Goal: Task Accomplishment & Management: Manage account settings

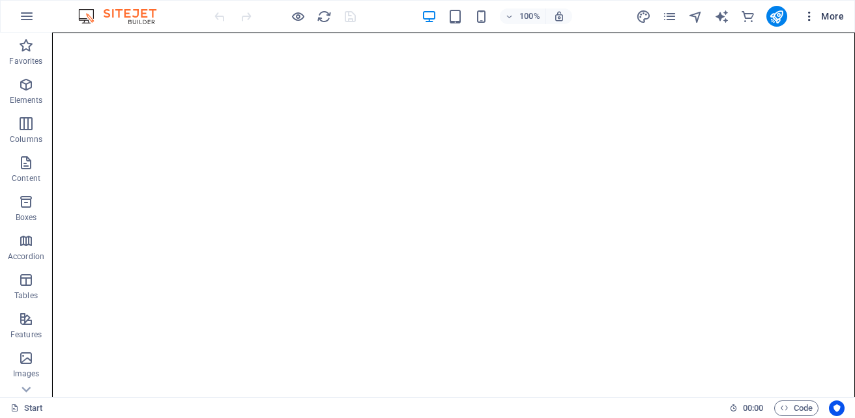
click at [809, 22] on icon "button" at bounding box center [809, 16] width 13 height 13
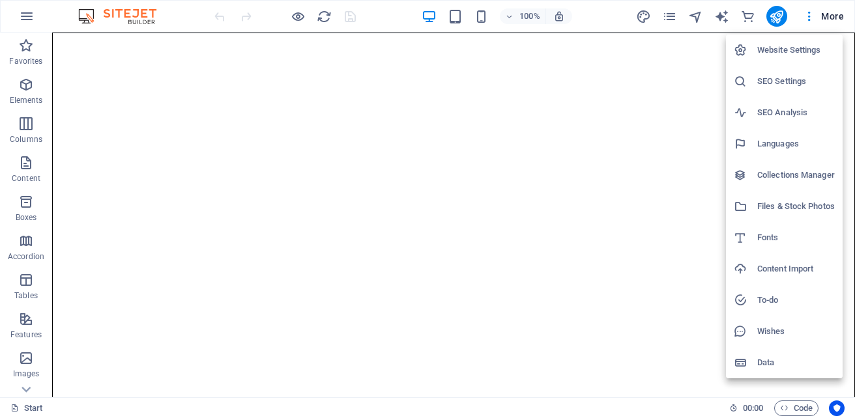
click at [785, 82] on h6 "SEO Settings" at bounding box center [796, 82] width 78 height 16
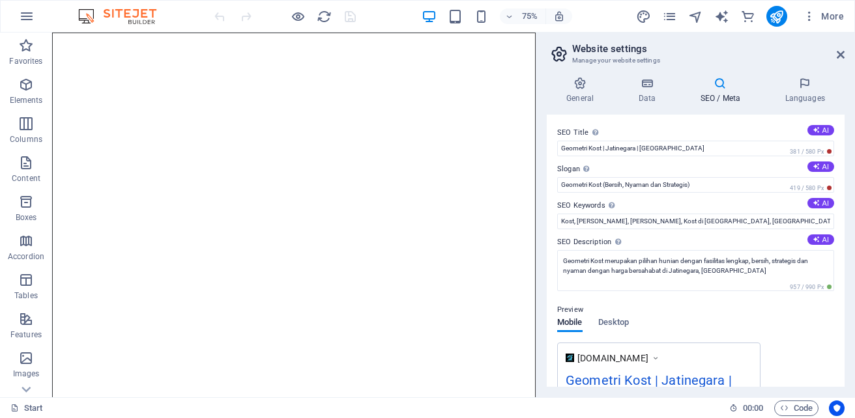
click at [804, 331] on div "Preview Mobile Desktop [DOMAIN_NAME] Geometri Kost | Jatinegara | [GEOGRAPHIC_D…" at bounding box center [695, 401] width 277 height 219
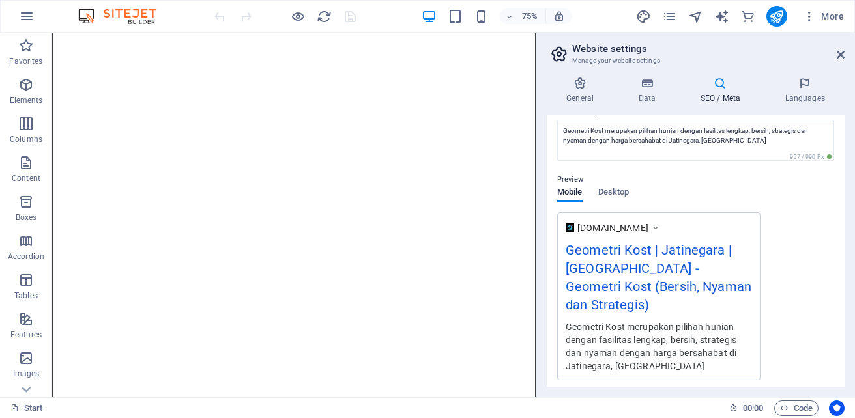
scroll to position [156, 0]
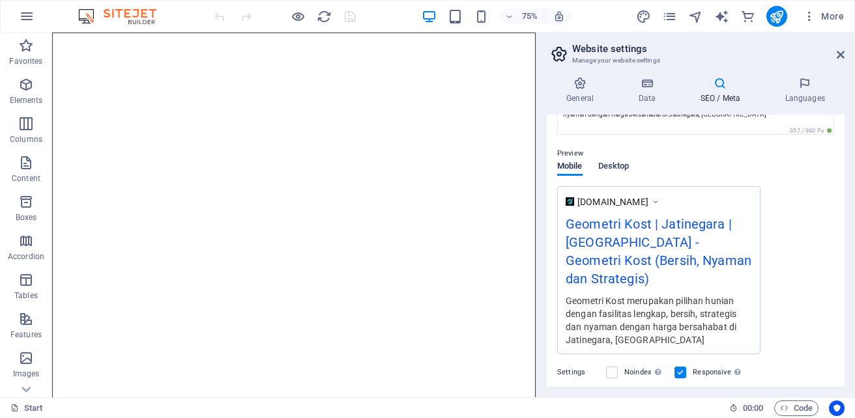
click at [614, 166] on span "Desktop" at bounding box center [613, 167] width 31 height 18
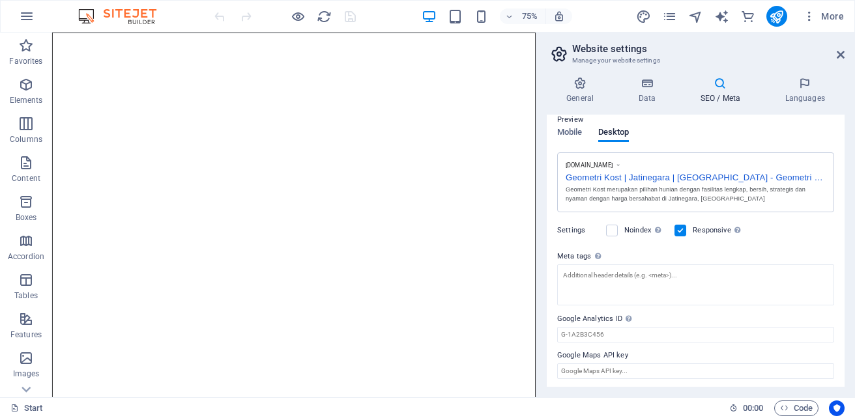
scroll to position [193, 0]
click at [26, 13] on icon "button" at bounding box center [27, 16] width 16 height 16
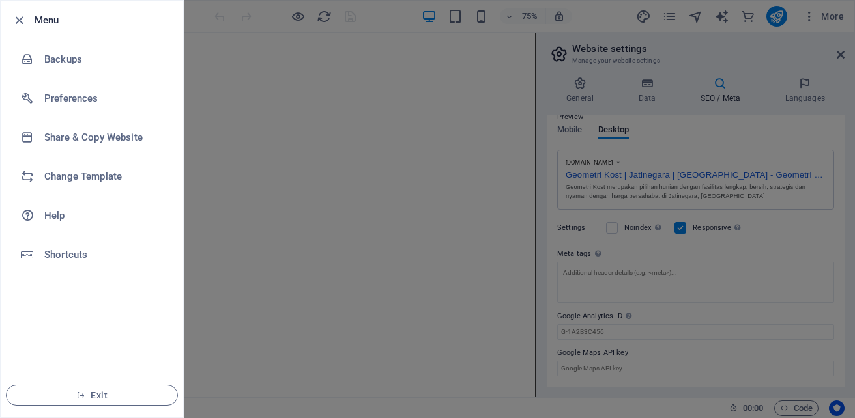
click at [241, 42] on div at bounding box center [427, 209] width 855 height 418
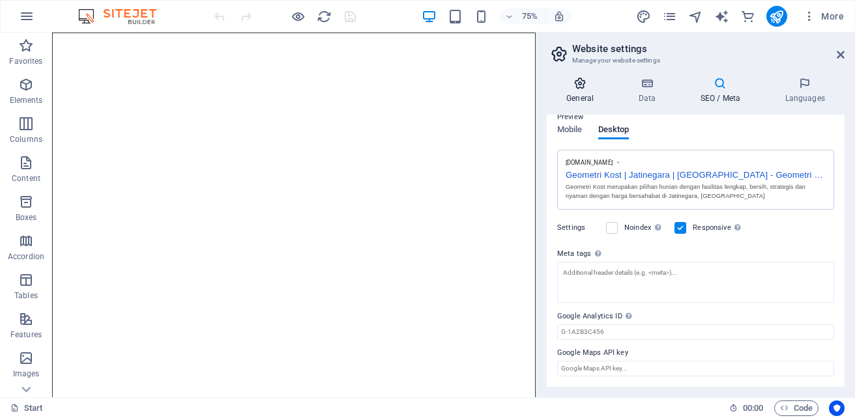
click at [579, 91] on h4 "General" at bounding box center [583, 90] width 72 height 27
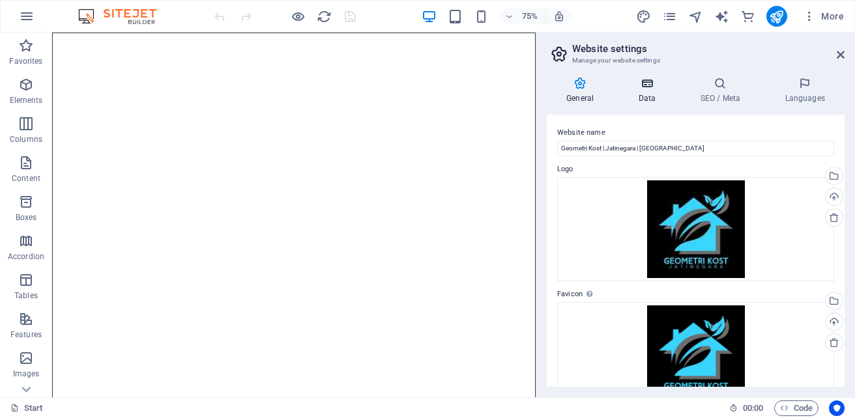
click at [648, 95] on h4 "Data" at bounding box center [649, 90] width 62 height 27
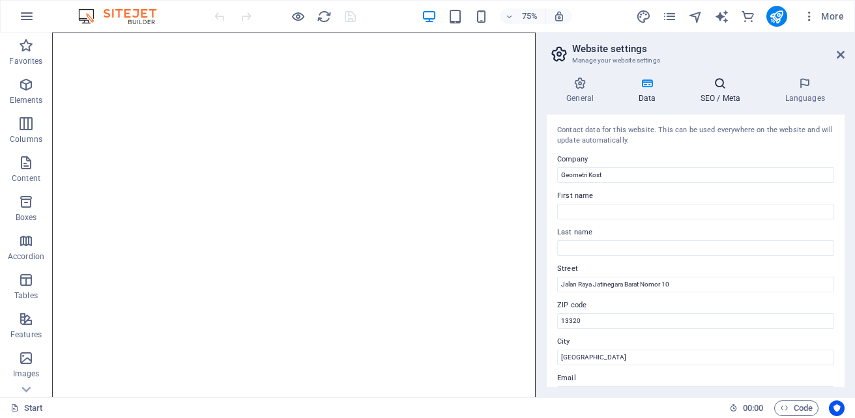
click at [682, 91] on h4 "SEO / Meta" at bounding box center [722, 90] width 85 height 27
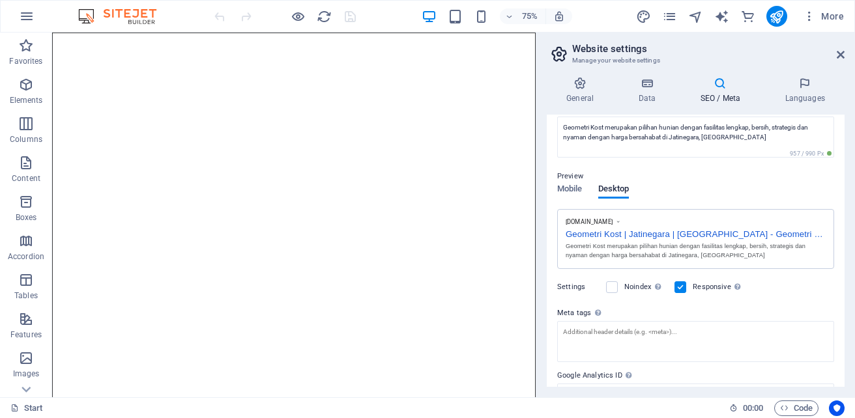
scroll to position [124, 0]
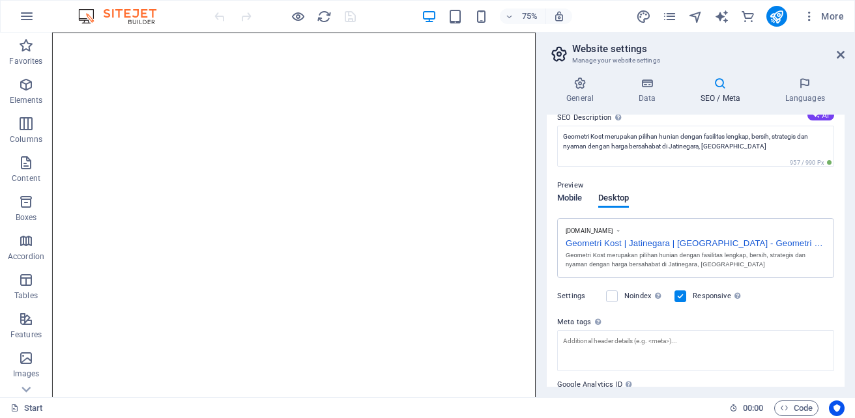
click at [569, 197] on span "Mobile" at bounding box center [569, 199] width 25 height 18
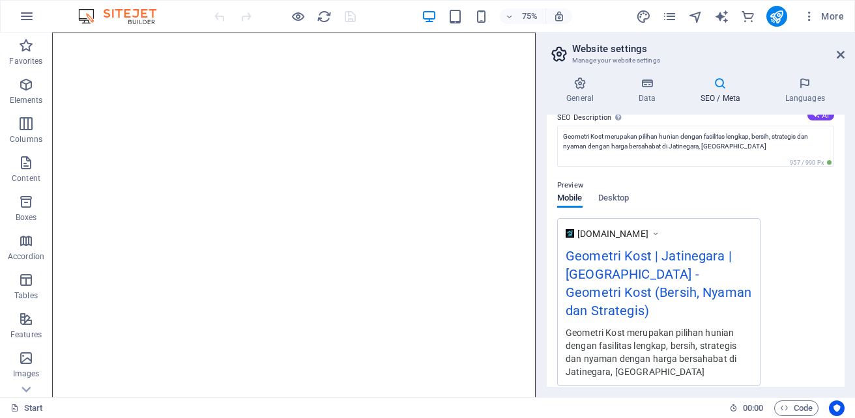
drag, startPoint x: 841, startPoint y: 251, endPoint x: 850, endPoint y: 289, distance: 39.5
click at [850, 289] on div "General Data SEO / Meta Languages Website name Geometri Kost | Jatinegara | [GE…" at bounding box center [695, 231] width 319 height 331
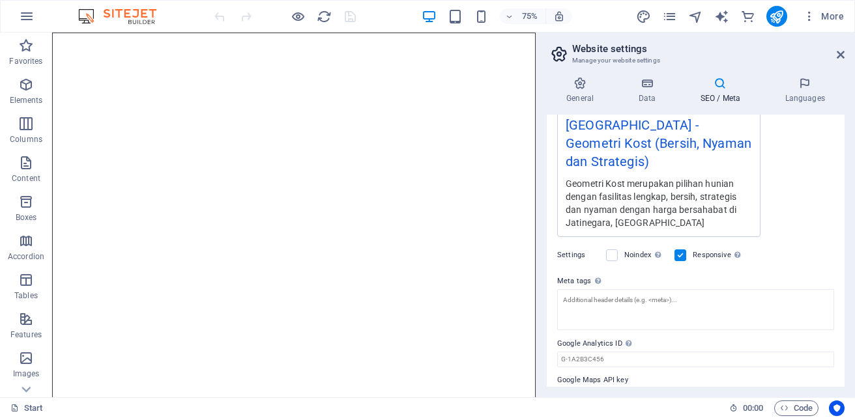
scroll to position [283, 0]
